Goal: Task Accomplishment & Management: Complete application form

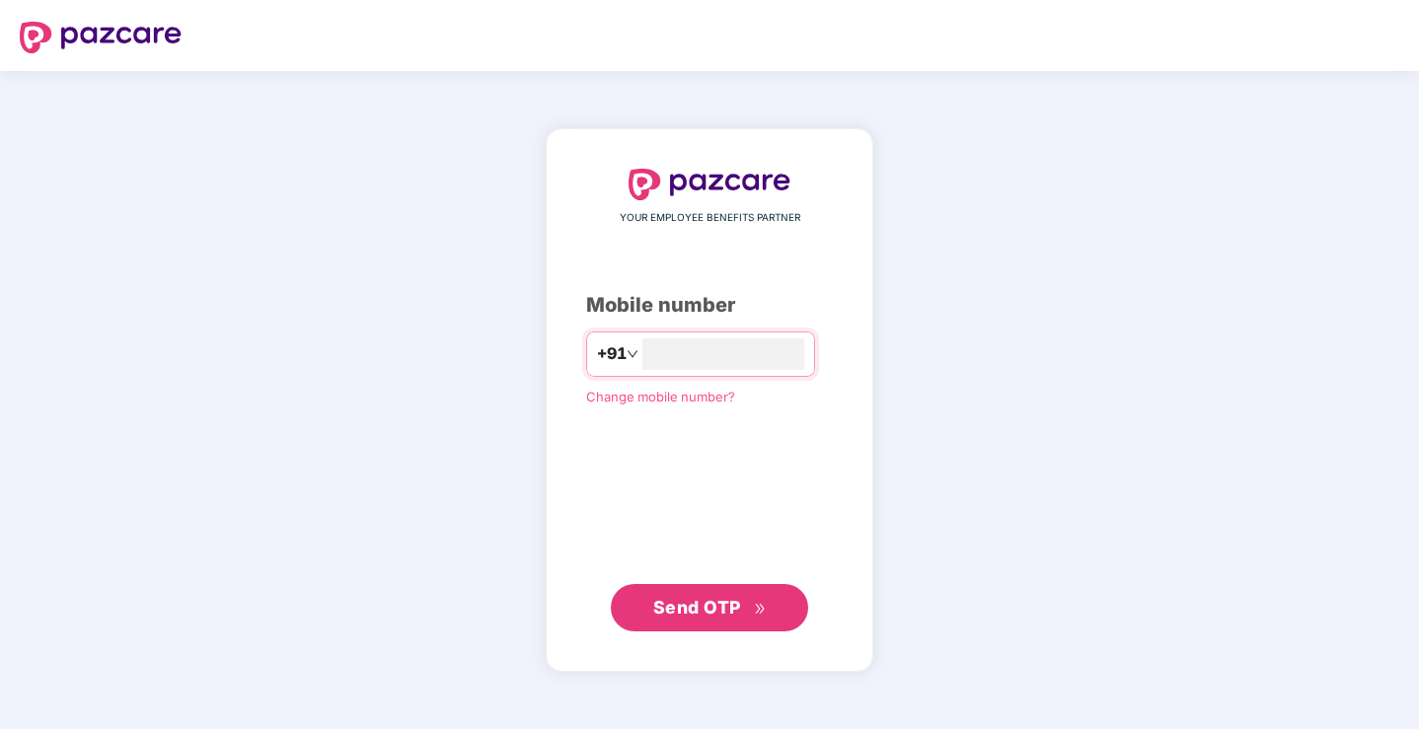
type input "**********"
click at [708, 612] on span "Send OTP" at bounding box center [697, 607] width 88 height 21
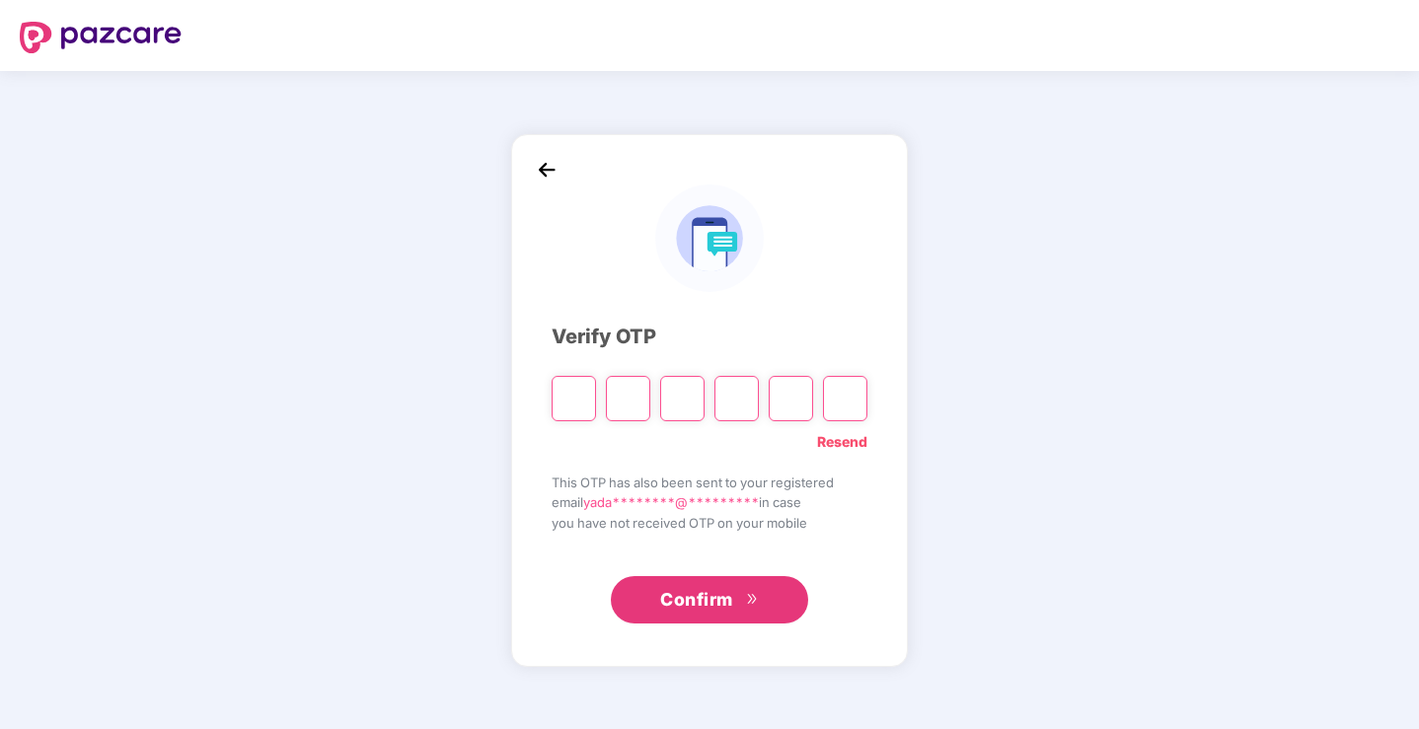
type input "*"
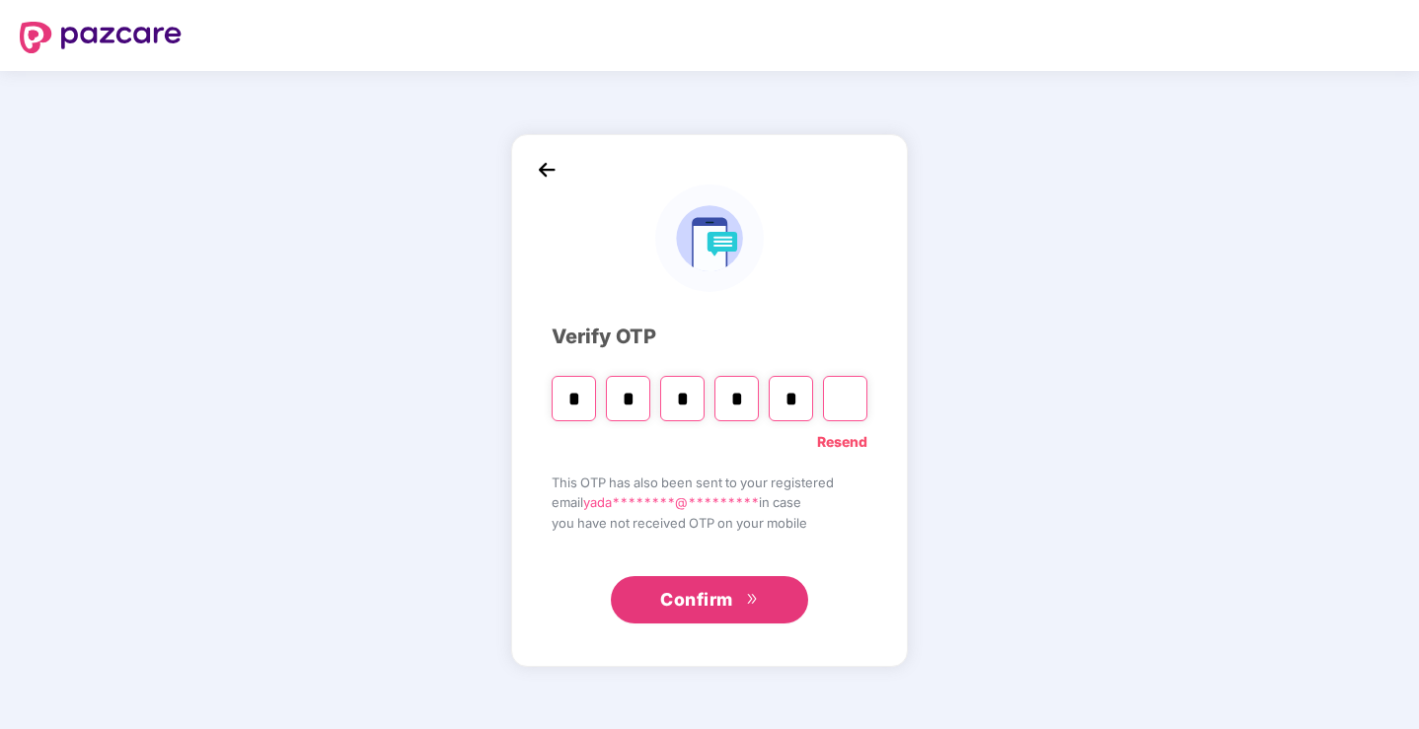
type input "*"
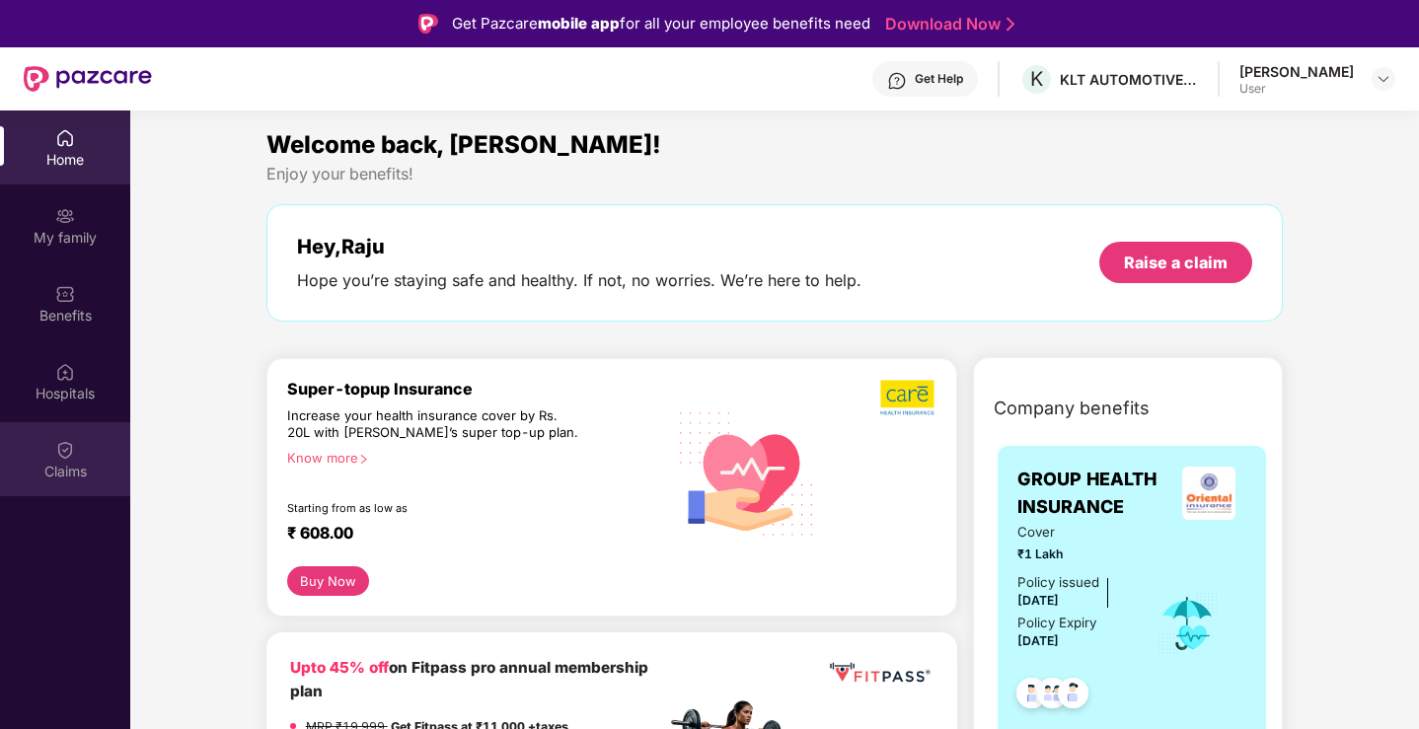
click at [64, 473] on div "Claims" at bounding box center [65, 472] width 130 height 20
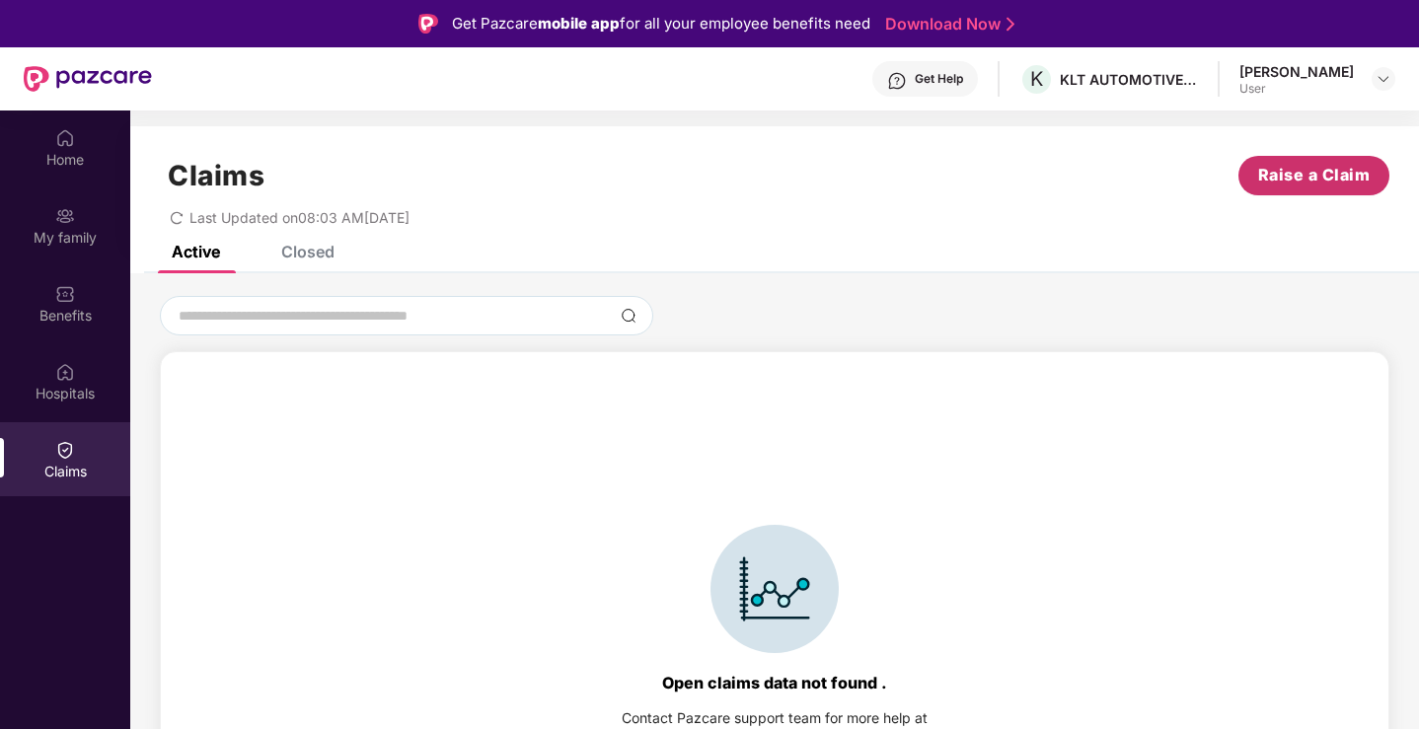
click at [1314, 169] on span "Raise a Claim" at bounding box center [1314, 175] width 113 height 25
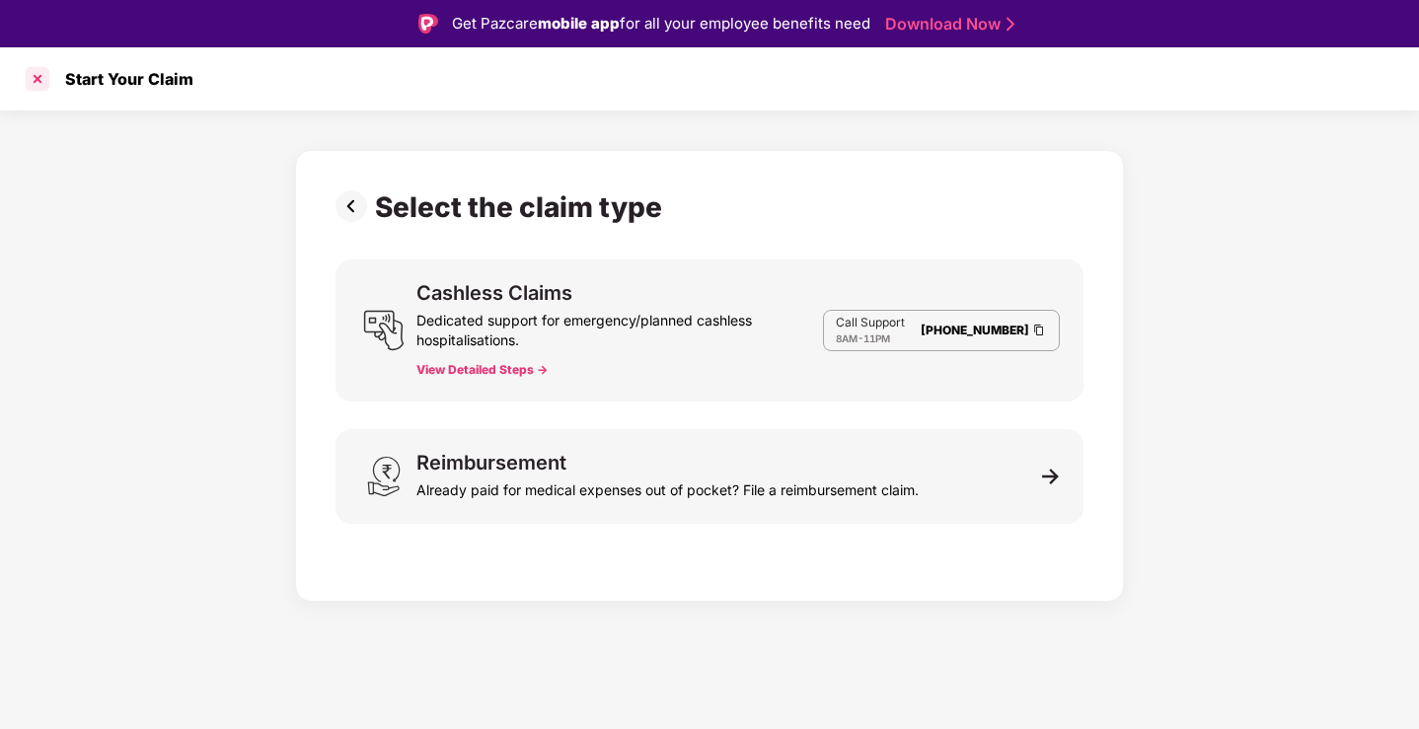
click at [36, 79] on div at bounding box center [38, 79] width 32 height 32
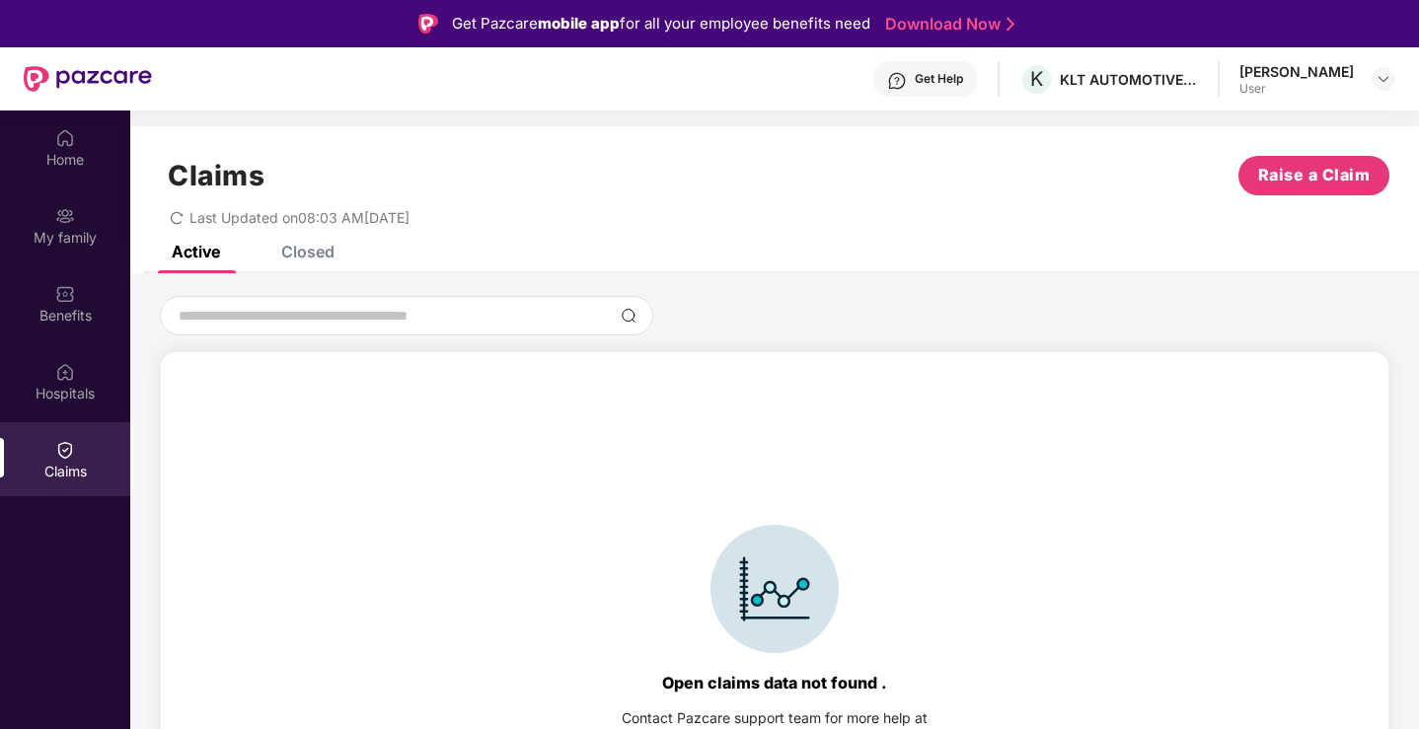
click at [64, 449] on img at bounding box center [65, 450] width 20 height 20
click at [295, 255] on div "Closed" at bounding box center [307, 252] width 53 height 20
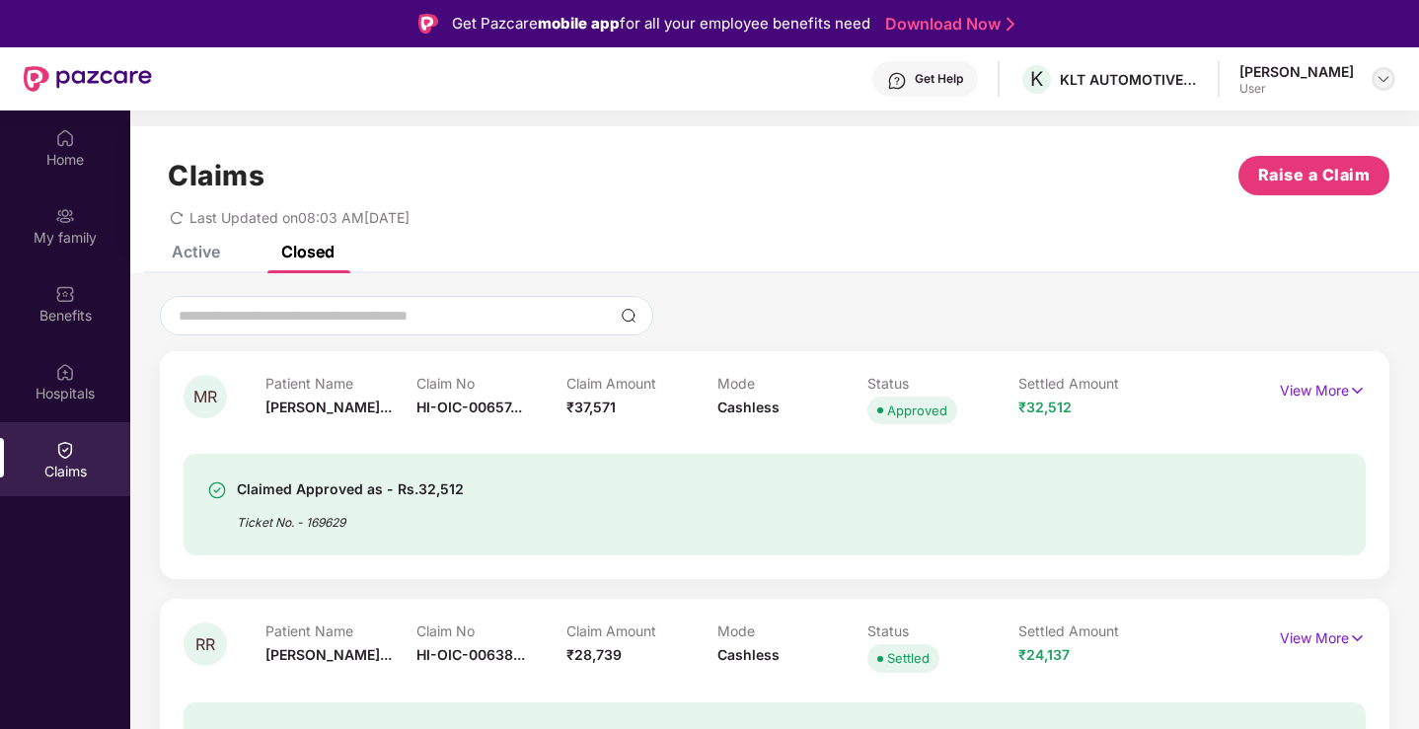
click at [1385, 71] on img at bounding box center [1384, 79] width 16 height 16
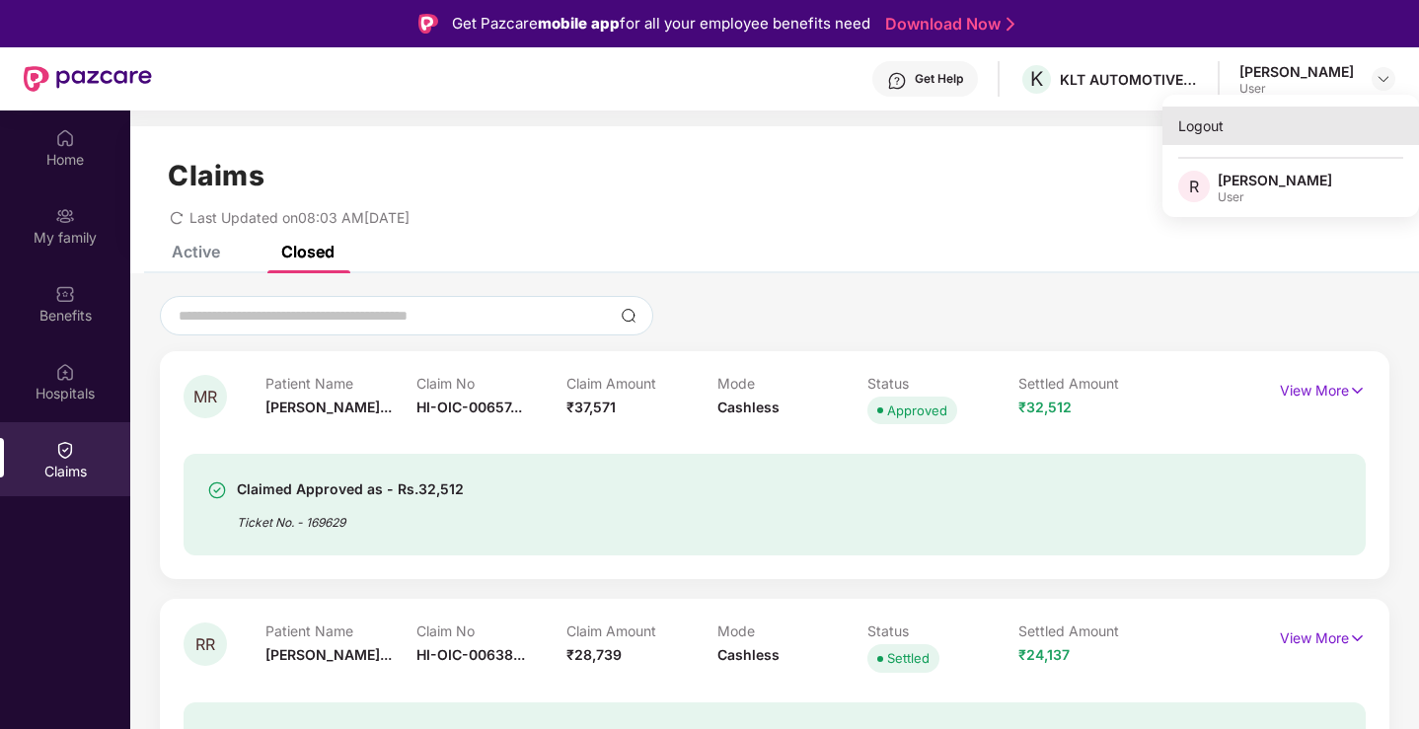
click at [1214, 123] on div "Logout" at bounding box center [1291, 126] width 257 height 38
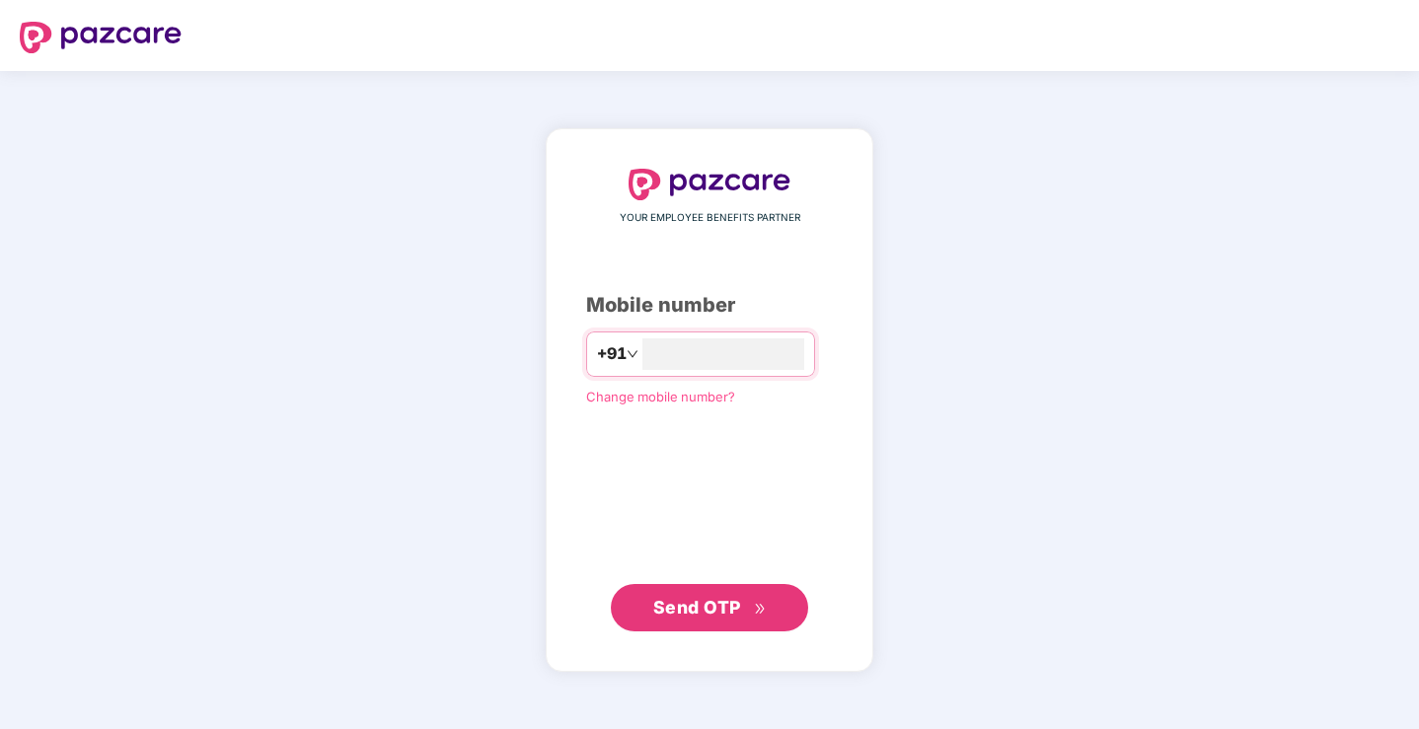
type input "**********"
click at [705, 605] on span "Send OTP" at bounding box center [697, 607] width 88 height 21
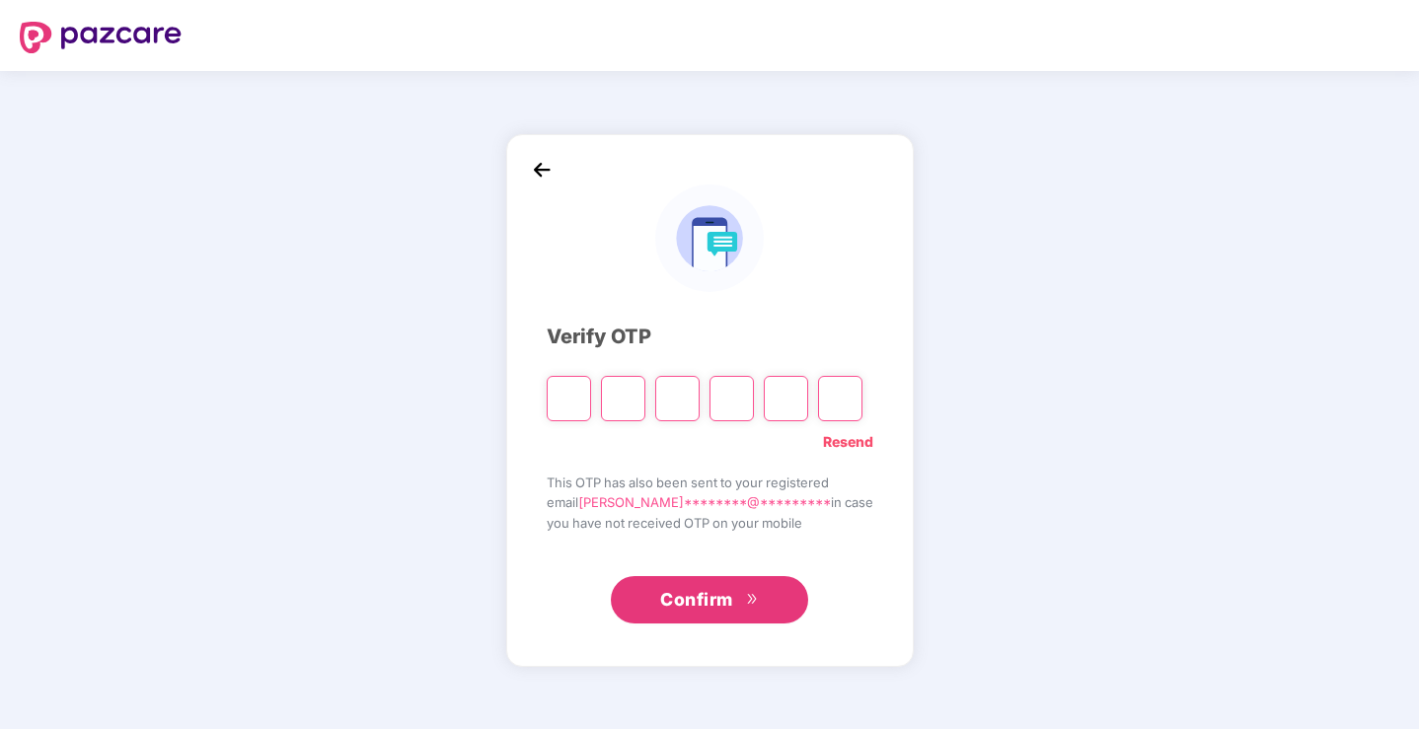
type input "*"
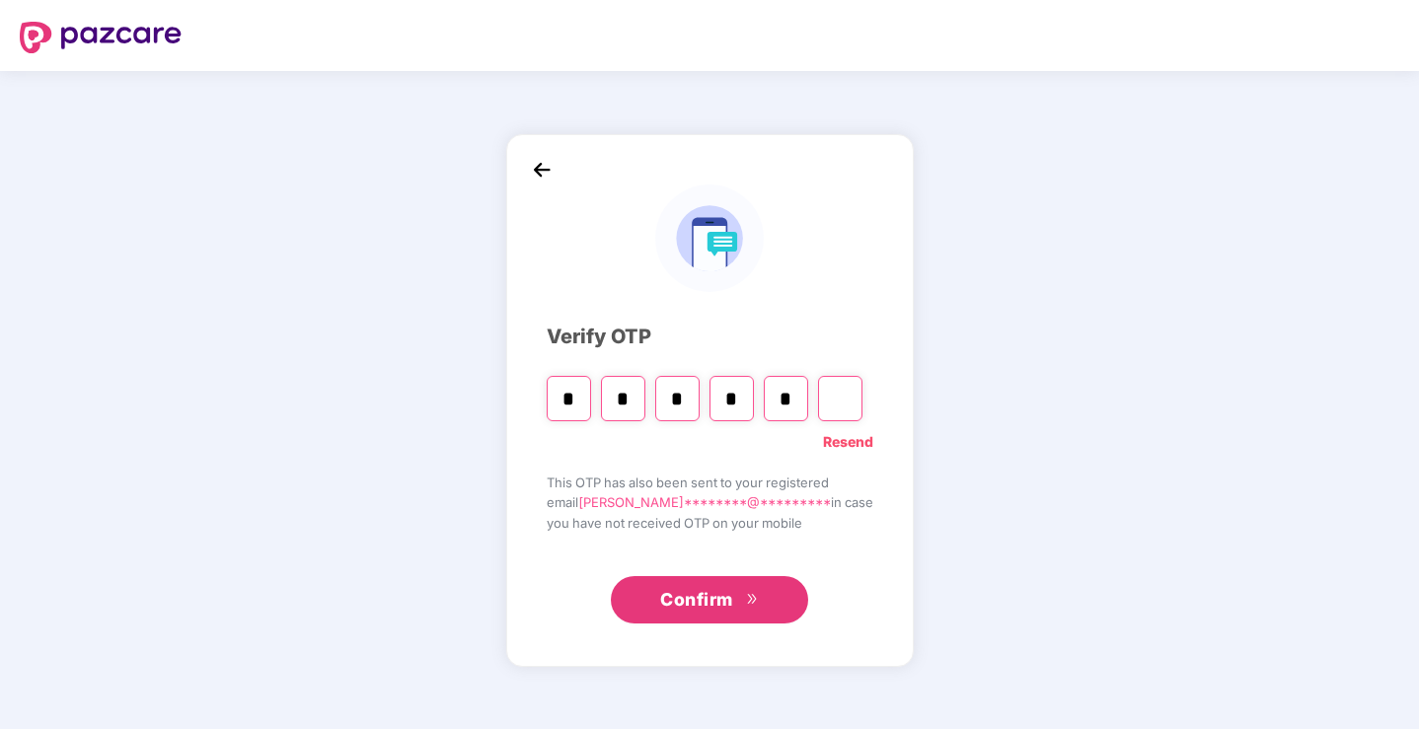
type input "*"
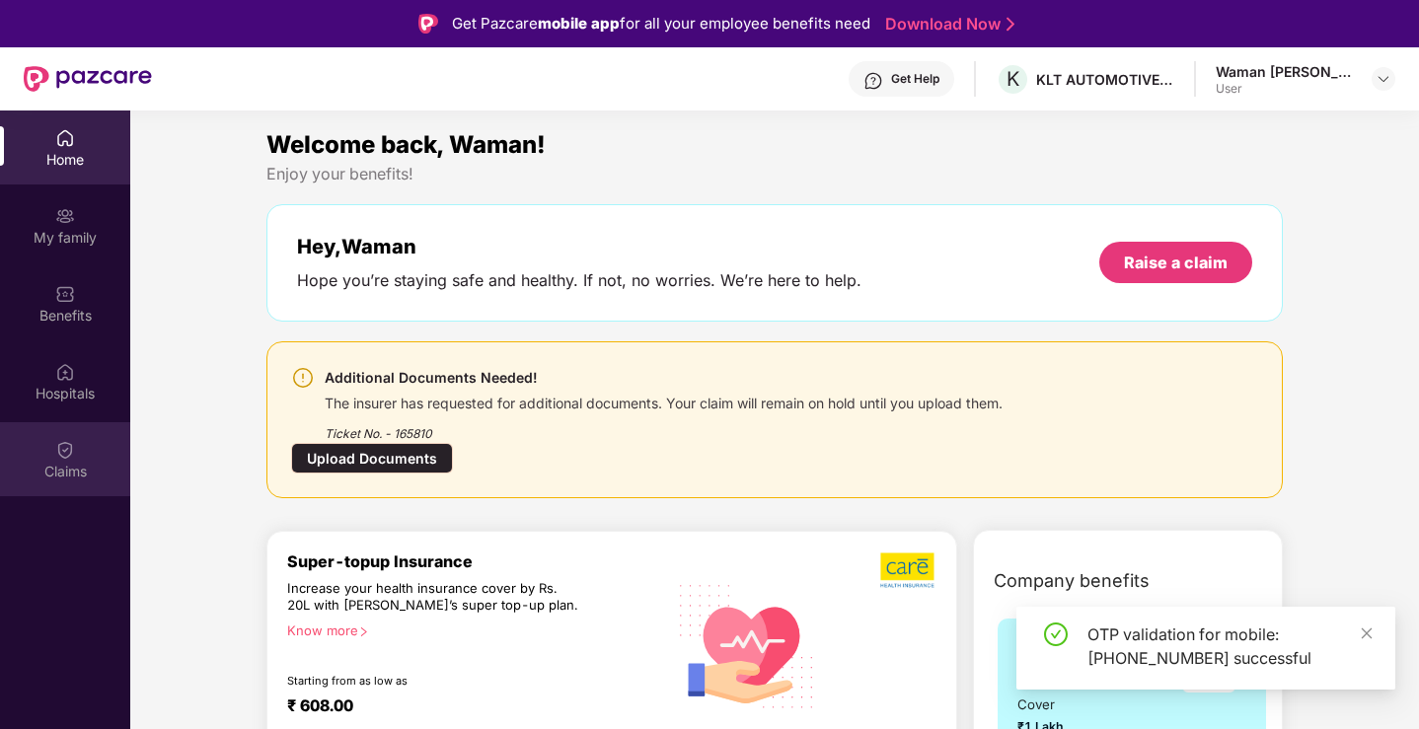
click at [59, 459] on img at bounding box center [65, 450] width 20 height 20
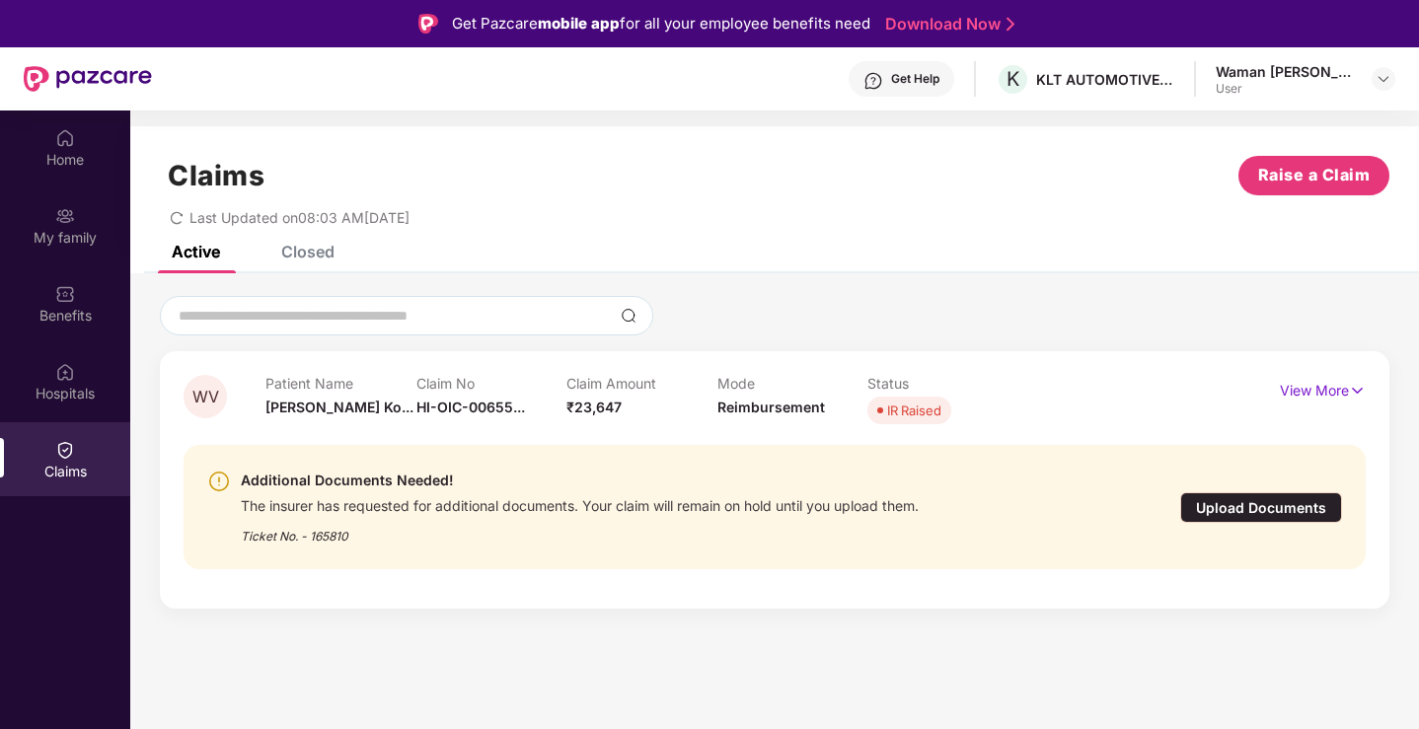
click at [1247, 506] on div "Upload Documents" at bounding box center [1261, 507] width 162 height 31
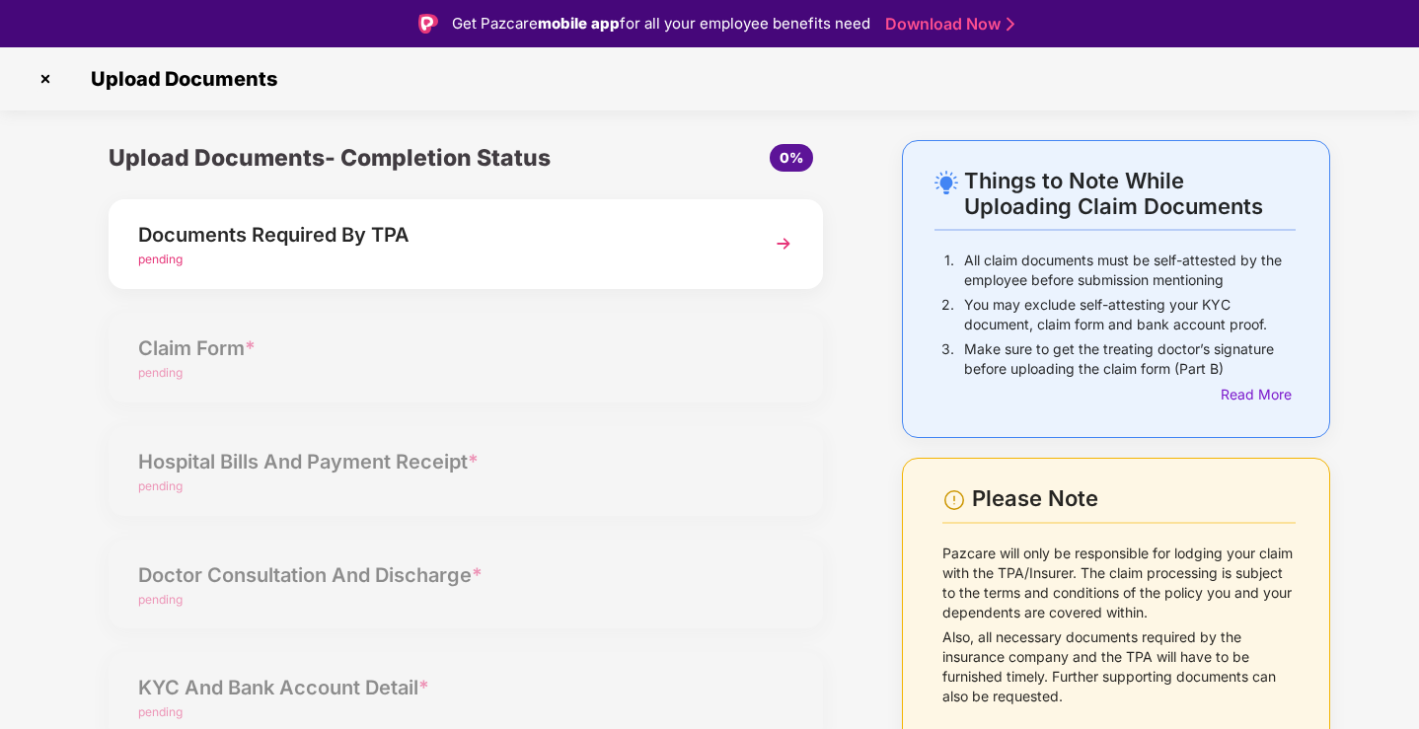
click at [782, 245] on img at bounding box center [784, 244] width 36 height 36
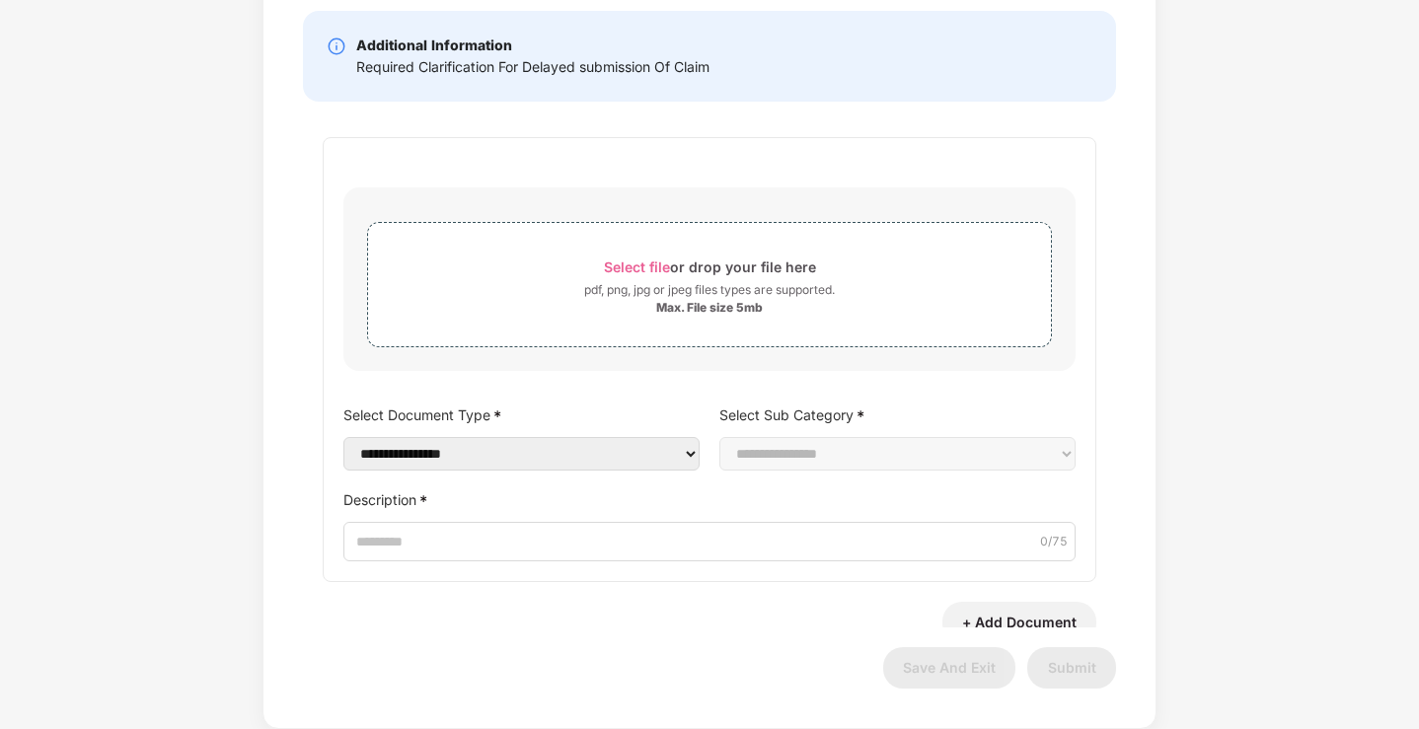
scroll to position [38, 0]
